Goal: Check status: Check status

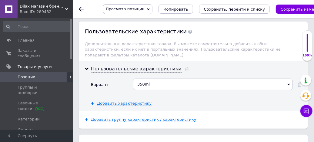
click at [81, 8] on icon at bounding box center [81, 9] width 5 height 5
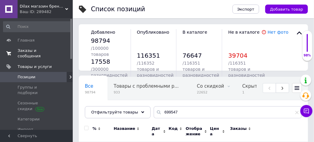
click at [31, 51] on span "Заказы и сообщения" at bounding box center [37, 53] width 38 height 11
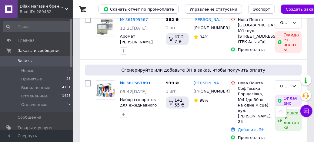
scroll to position [141, 0]
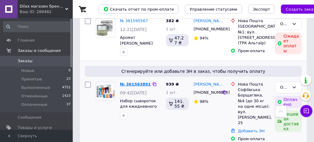
click at [132, 82] on link "№ 361563891" at bounding box center [135, 84] width 31 height 5
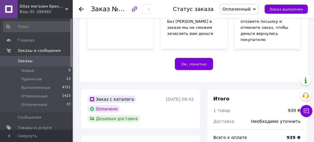
scroll to position [212, 0]
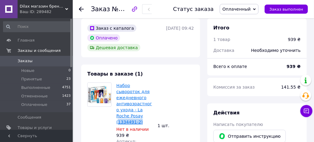
drag, startPoint x: 153, startPoint y: 99, endPoint x: 130, endPoint y: 95, distance: 23.0
click at [130, 97] on div "Набор сывороток для ежедневного антивозрастного ухода - La Roche Posay (1334491…" at bounding box center [134, 125] width 41 height 88
copy link "1334491-2)"
